Goal: Find specific page/section

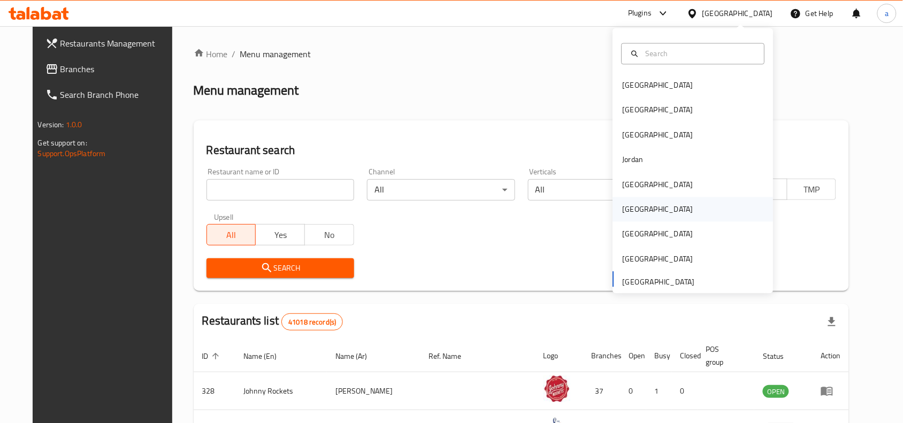
click at [632, 217] on div "[GEOGRAPHIC_DATA]" at bounding box center [658, 209] width 88 height 25
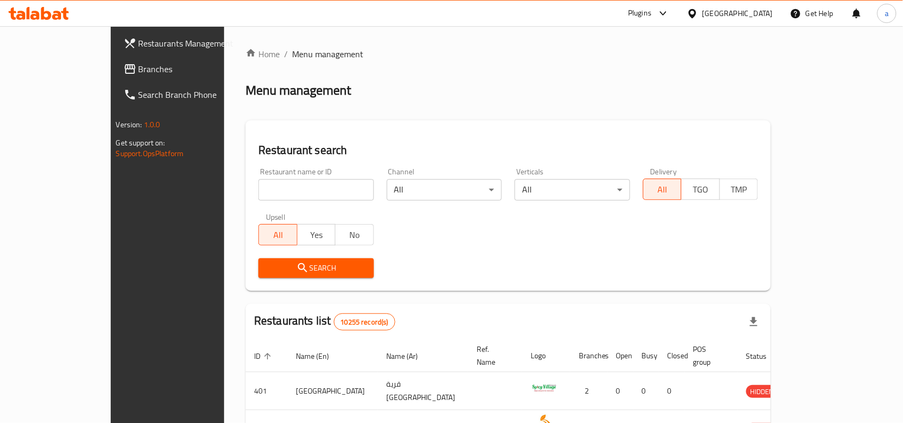
click at [139, 68] on span "Branches" at bounding box center [196, 69] width 114 height 13
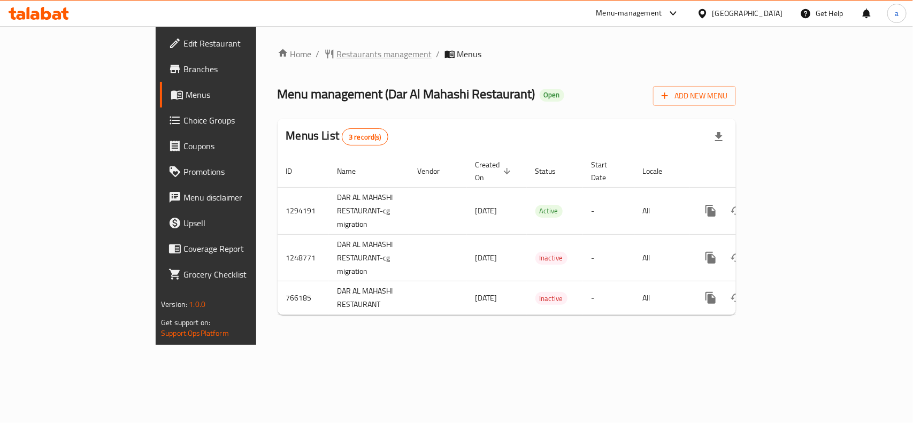
click at [337, 58] on span "Restaurants management" at bounding box center [384, 54] width 95 height 13
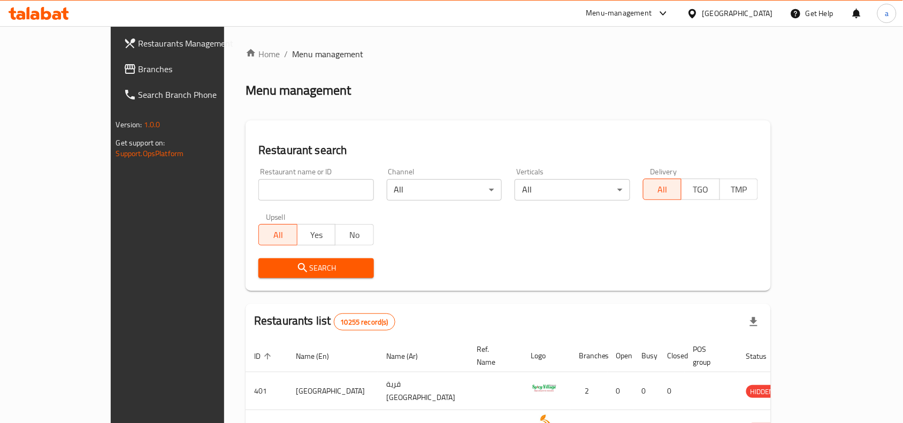
click at [258, 186] on input "search" at bounding box center [316, 189] width 116 height 21
paste input "650654"
type input "650654"
click button "Search" at bounding box center [316, 268] width 116 height 20
